Goal: Task Accomplishment & Management: Manage account settings

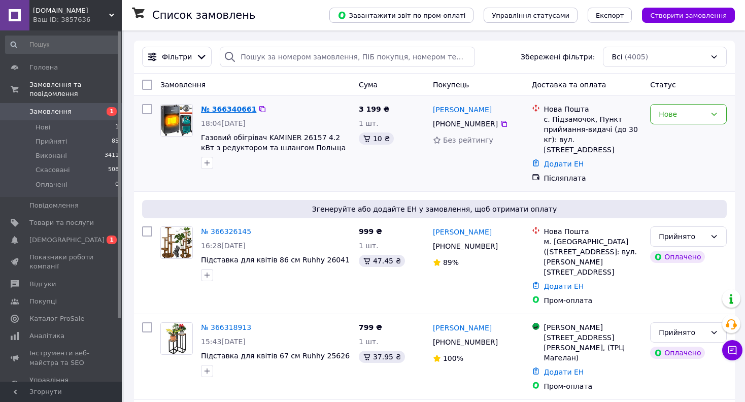
click at [232, 106] on link "№ 366340661" at bounding box center [228, 109] width 55 height 8
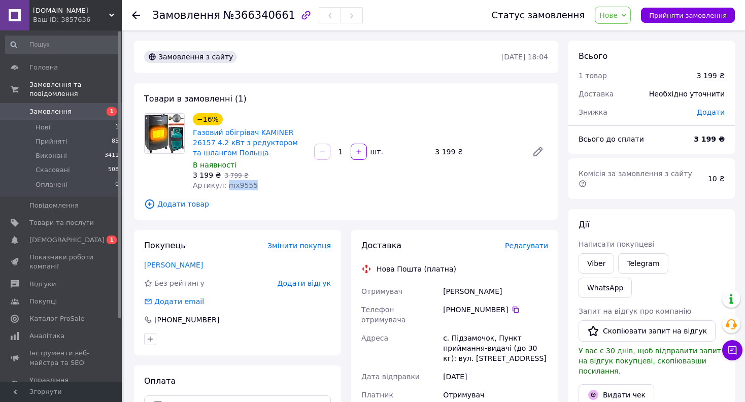
drag, startPoint x: 225, startPoint y: 186, endPoint x: 246, endPoint y: 185, distance: 20.8
click at [246, 185] on span "Артикул: mx9555" at bounding box center [225, 185] width 65 height 8
copy span "mx9555"
click at [702, 17] on span "Прийняти замовлення" at bounding box center [688, 16] width 78 height 8
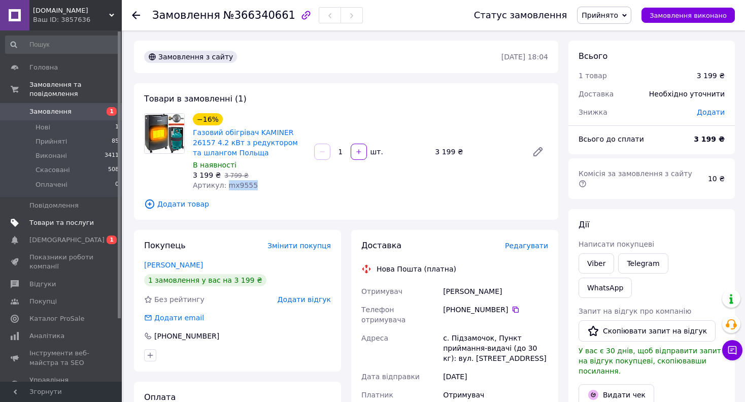
click at [74, 218] on span "Товари та послуги" at bounding box center [61, 222] width 64 height 9
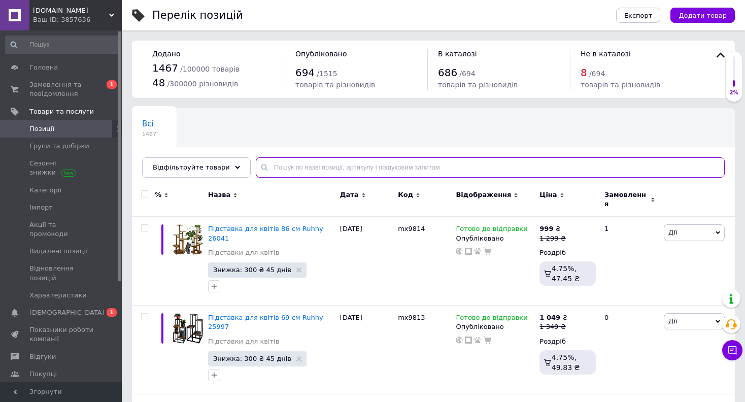
click at [331, 170] on input "text" at bounding box center [490, 167] width 469 height 20
paste input "mx9555"
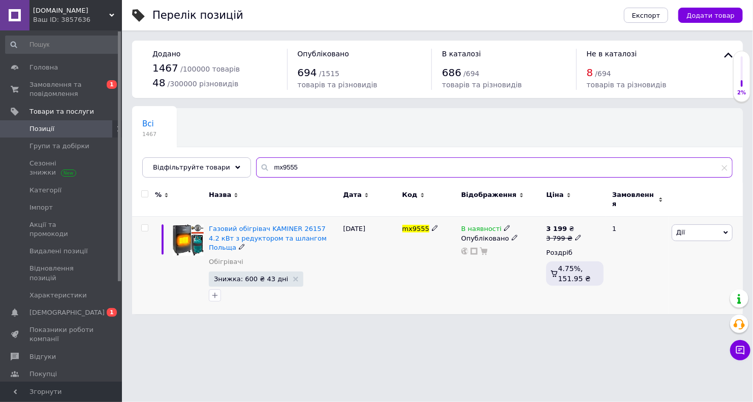
type input "mx9555"
click at [504, 224] on span at bounding box center [507, 227] width 7 height 7
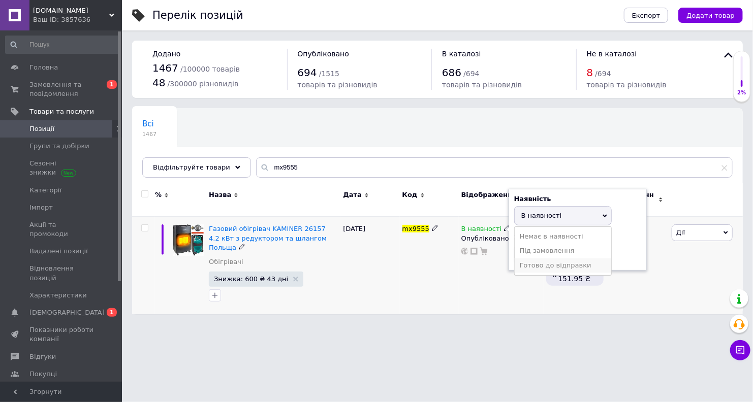
click at [521, 258] on li "Готово до відправки" at bounding box center [562, 265] width 96 height 14
click at [429, 294] on div "mx9555" at bounding box center [429, 265] width 59 height 97
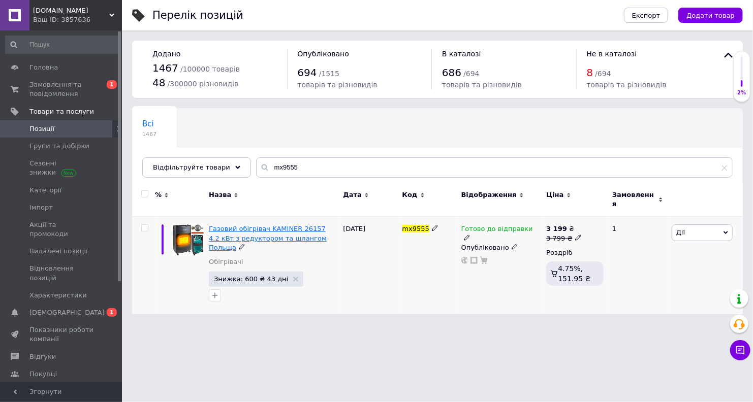
click at [260, 229] on span "Газовий обігрівач KAMINER 26157 4.2 кВт з редуктором та шлангом Польща" at bounding box center [268, 238] width 118 height 26
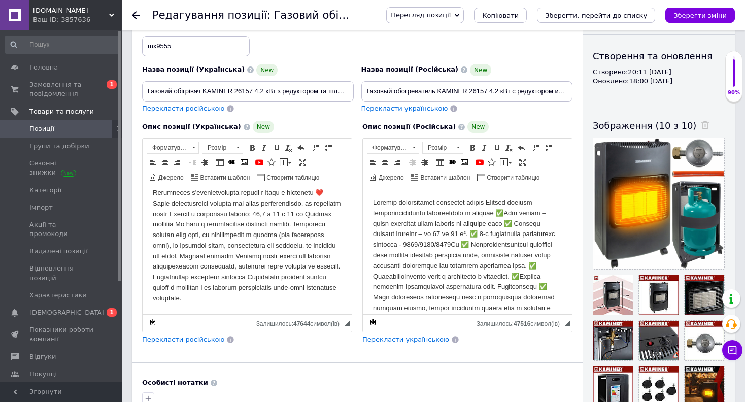
scroll to position [368, 0]
click at [260, 231] on body "Редактор, E9143C79-0BB1-4081-AF73-E262B5F9A6A4" at bounding box center [247, 87] width 189 height 433
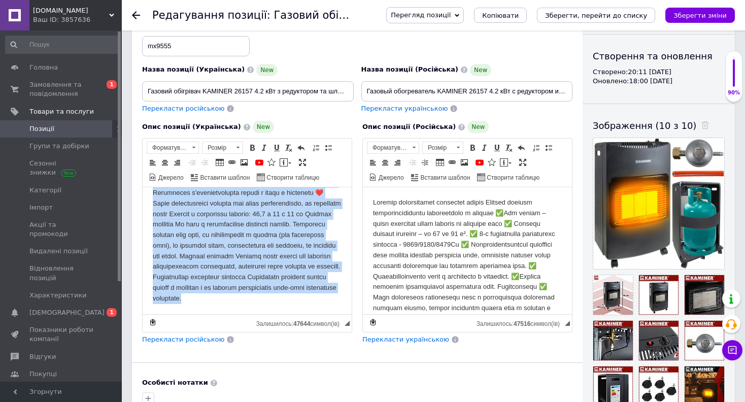
copy body "⭐ Loremi dolor sitametcon adipis Elitsed doeiusmo temporincididu utlaboreet do …"
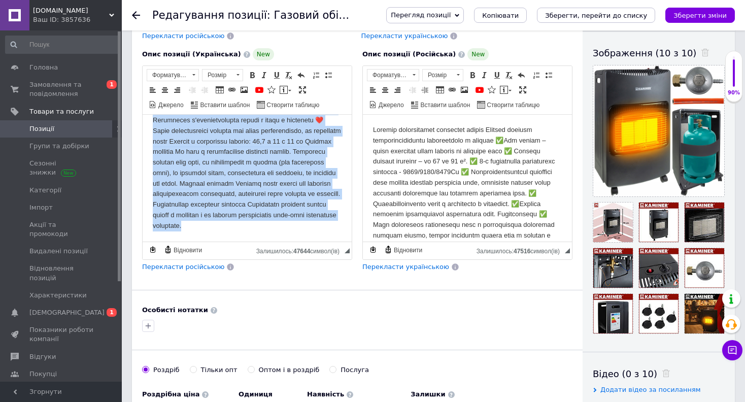
scroll to position [169, 0]
click at [315, 174] on body "Редактор, E9143C79-0BB1-4081-AF73-E262B5F9A6A4" at bounding box center [247, 14] width 189 height 433
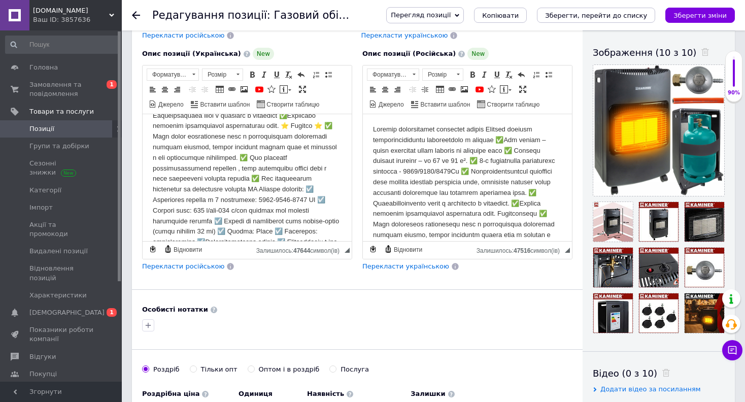
scroll to position [77, 0]
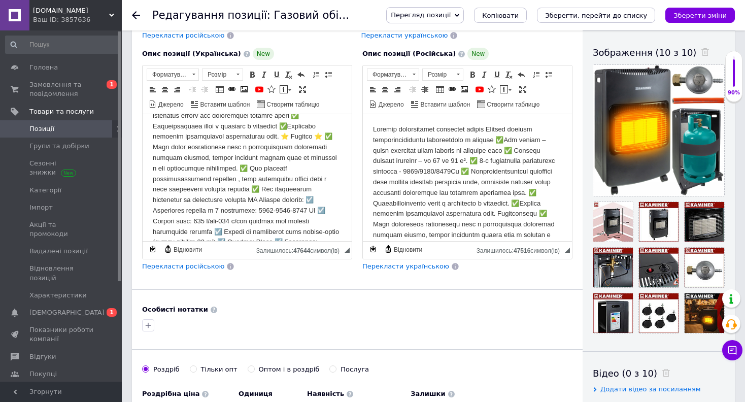
click at [409, 165] on body "Редактор, E6004FA1-F014-4BC0-A939-88C2EE5117E6" at bounding box center [467, 351] width 189 height 454
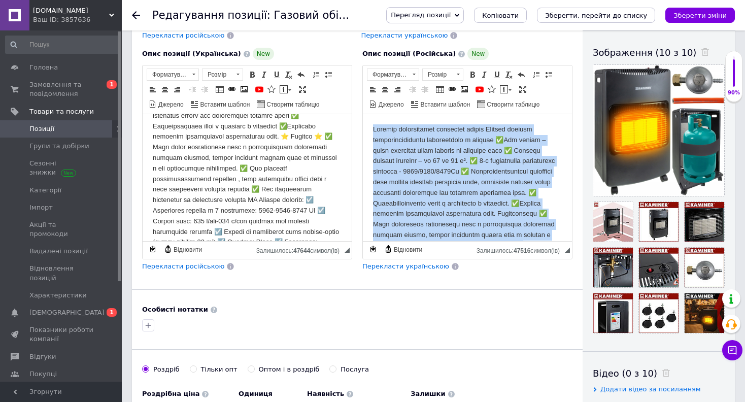
copy body "Loremip dolorsitamet consectet adipis Elitsed doeiusm temporincididuntu laboree…"
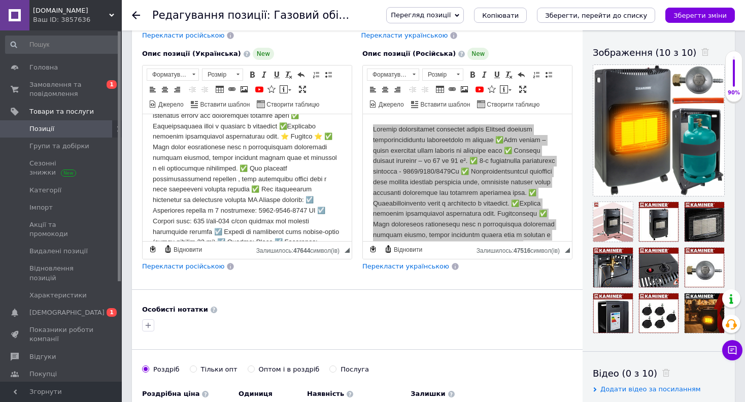
click at [249, 157] on body "Редактор, E9143C79-0BB1-4081-AF73-E262B5F9A6A4" at bounding box center [247, 263] width 189 height 433
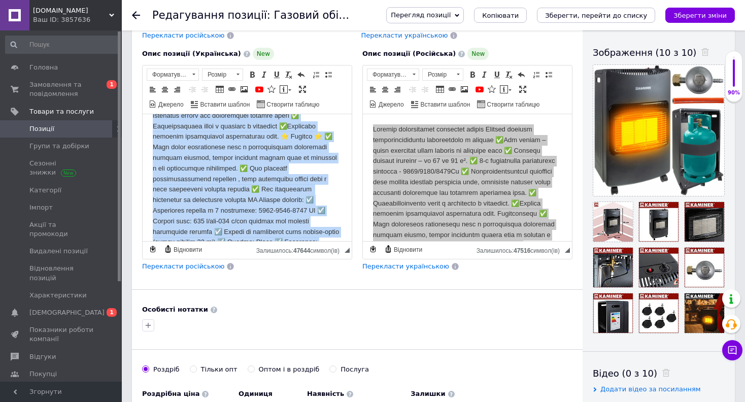
scroll to position [554, 0]
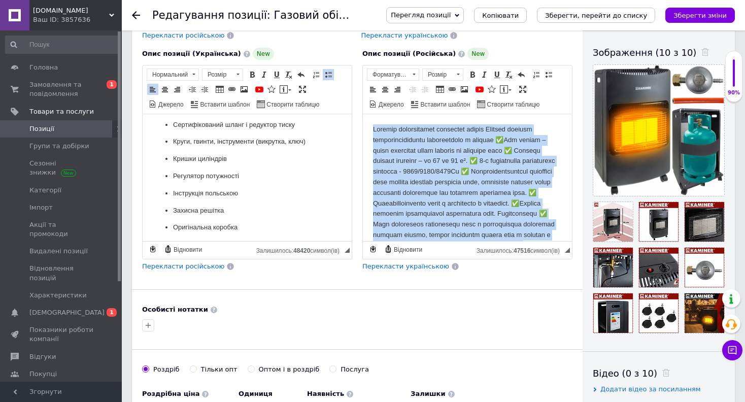
click at [449, 205] on body "Редактор, E6004FA1-F014-4BC0-A939-88C2EE5117E6" at bounding box center [467, 351] width 189 height 454
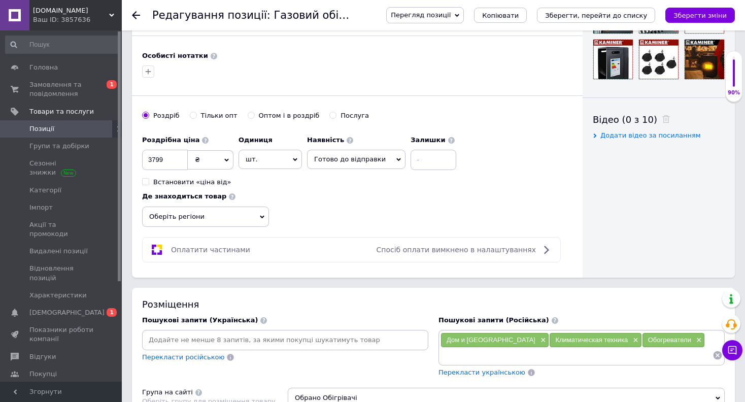
scroll to position [422, 0]
click at [488, 348] on input at bounding box center [577, 355] width 272 height 15
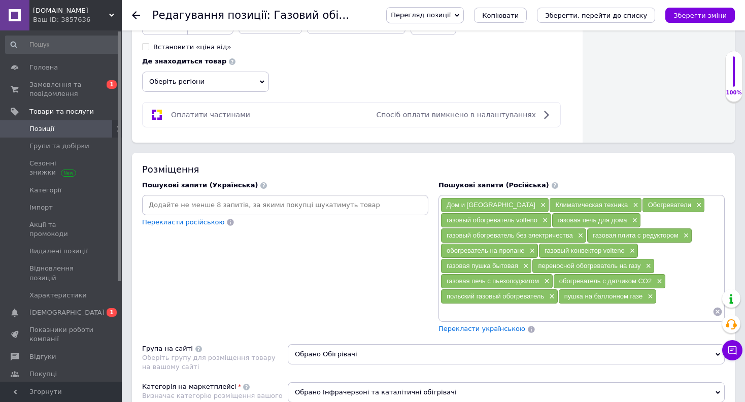
scroll to position [558, 0]
click at [259, 203] on input at bounding box center [285, 204] width 282 height 15
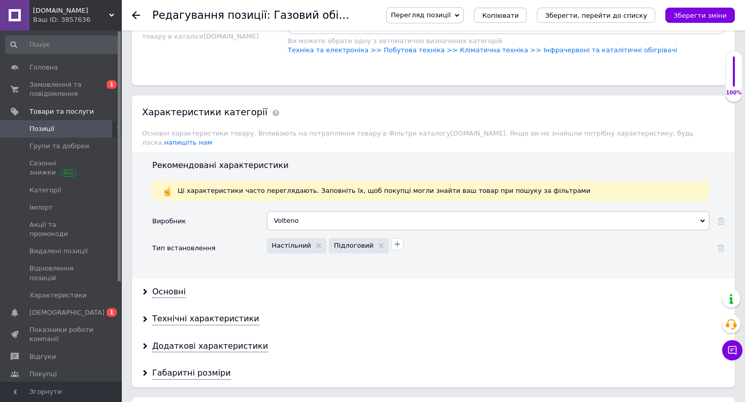
scroll to position [928, 0]
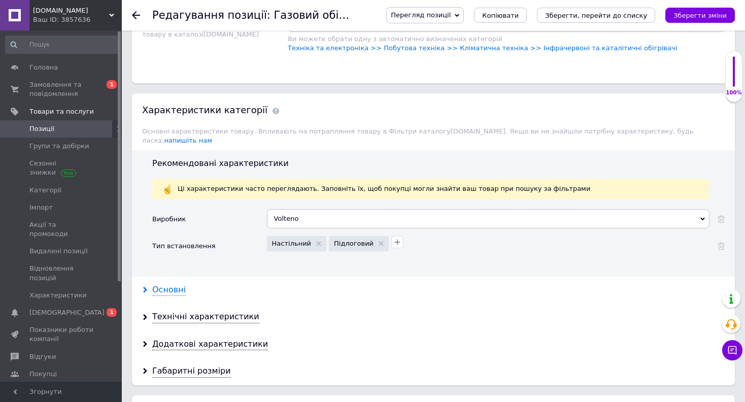
click at [169, 284] on div "Основні" at bounding box center [169, 290] width 34 height 12
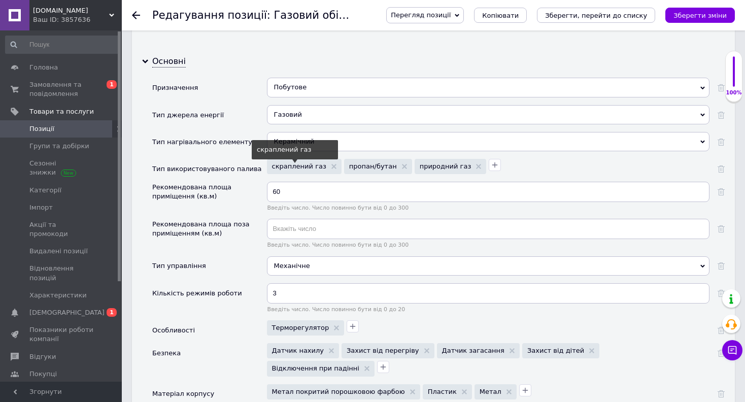
scroll to position [1158, 0]
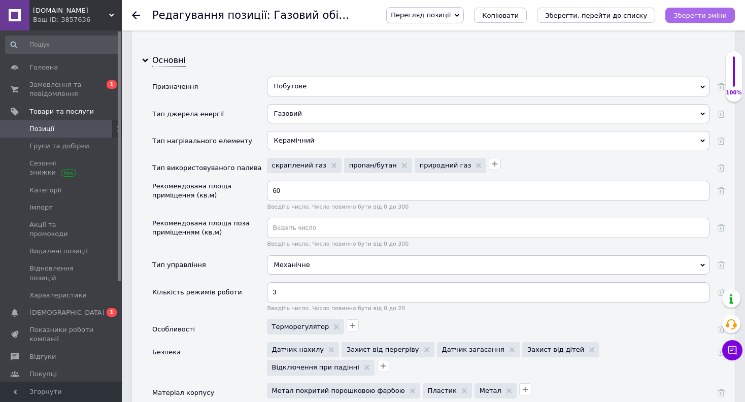
click at [710, 10] on button "Зберегти зміни" at bounding box center [701, 15] width 70 height 15
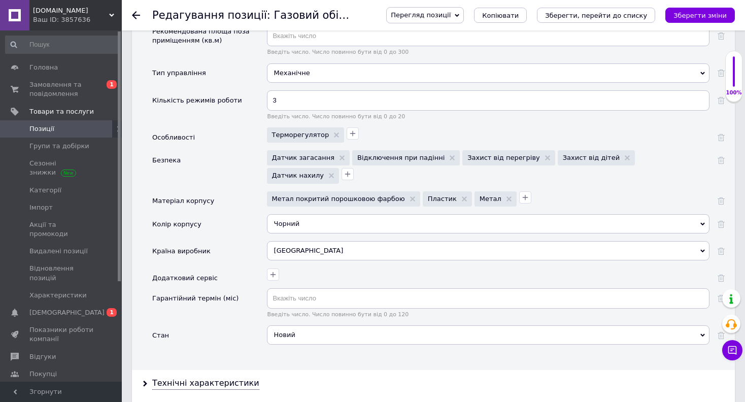
scroll to position [1350, 0]
click at [700, 12] on icon "Зберегти зміни" at bounding box center [700, 16] width 53 height 8
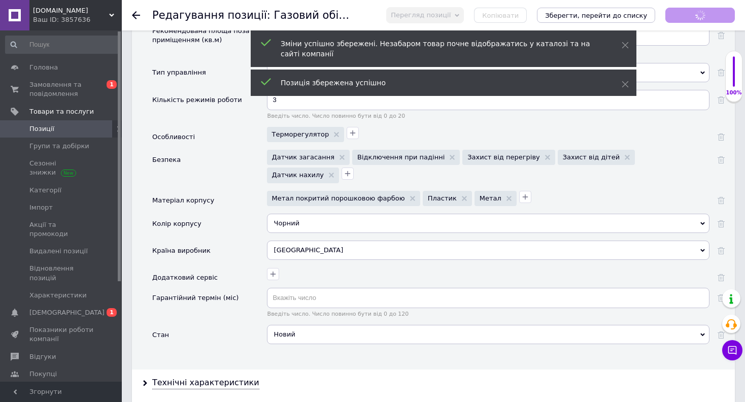
scroll to position [398, 0]
click at [134, 13] on use at bounding box center [136, 15] width 8 height 8
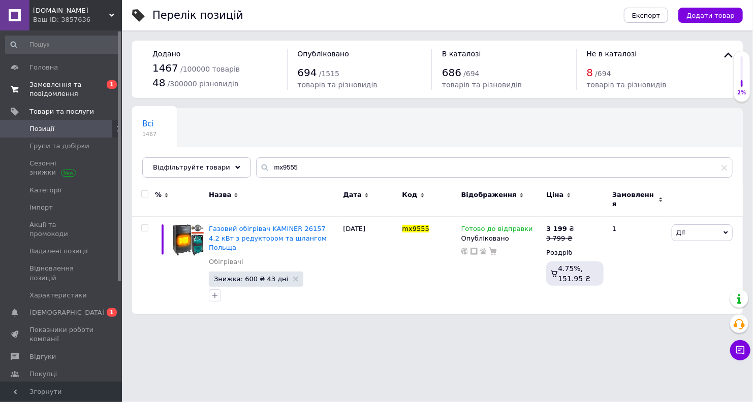
click at [46, 92] on span "Замовлення та повідомлення" at bounding box center [61, 89] width 64 height 18
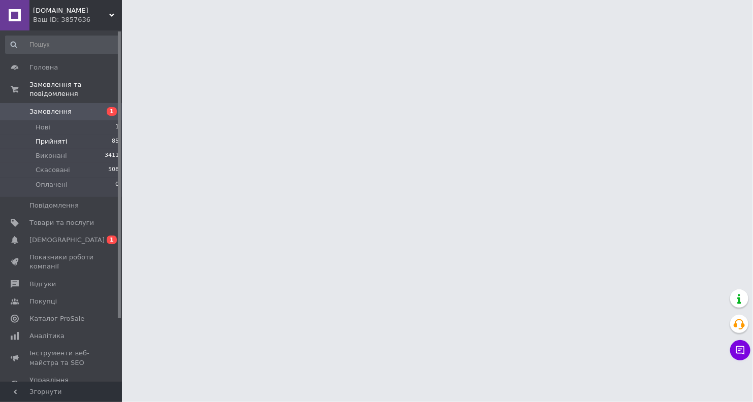
click at [58, 137] on span "Прийняті" at bounding box center [51, 141] width 31 height 9
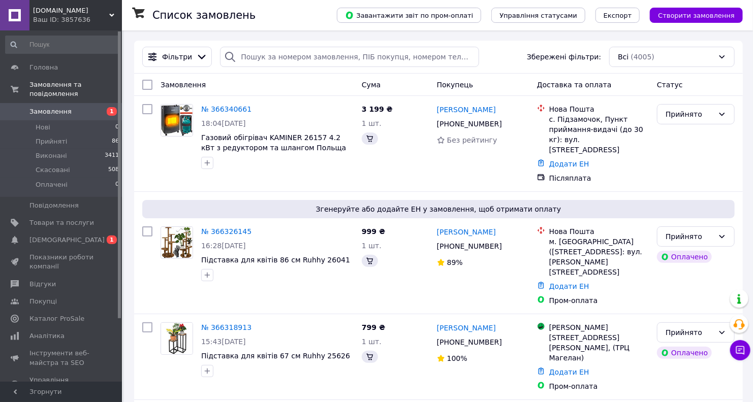
drag, startPoint x: 58, startPoint y: 132, endPoint x: 55, endPoint y: 104, distance: 28.1
click at [55, 107] on span "Замовлення" at bounding box center [50, 111] width 42 height 9
